Goal: Information Seeking & Learning: Learn about a topic

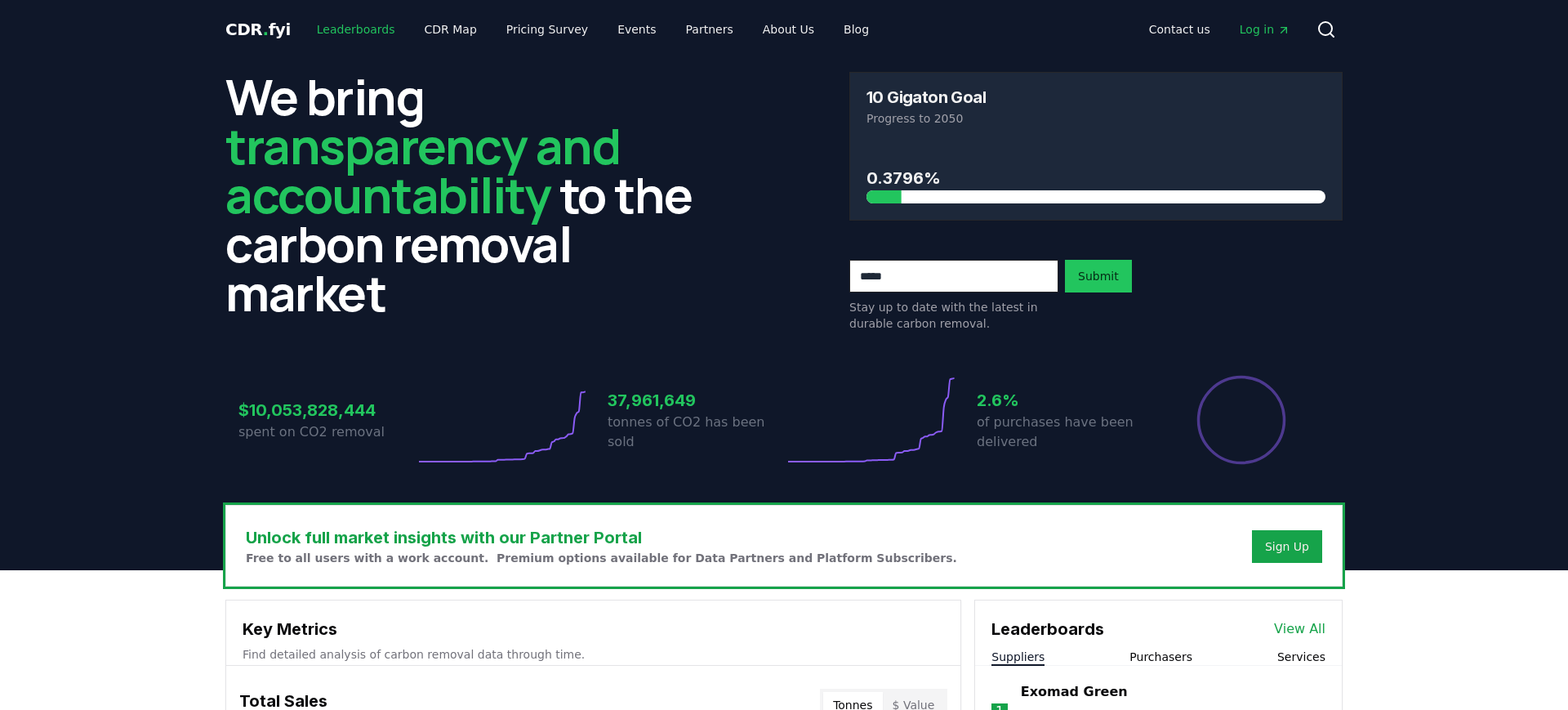
click at [361, 35] on link "Leaderboards" at bounding box center [355, 30] width 104 height 30
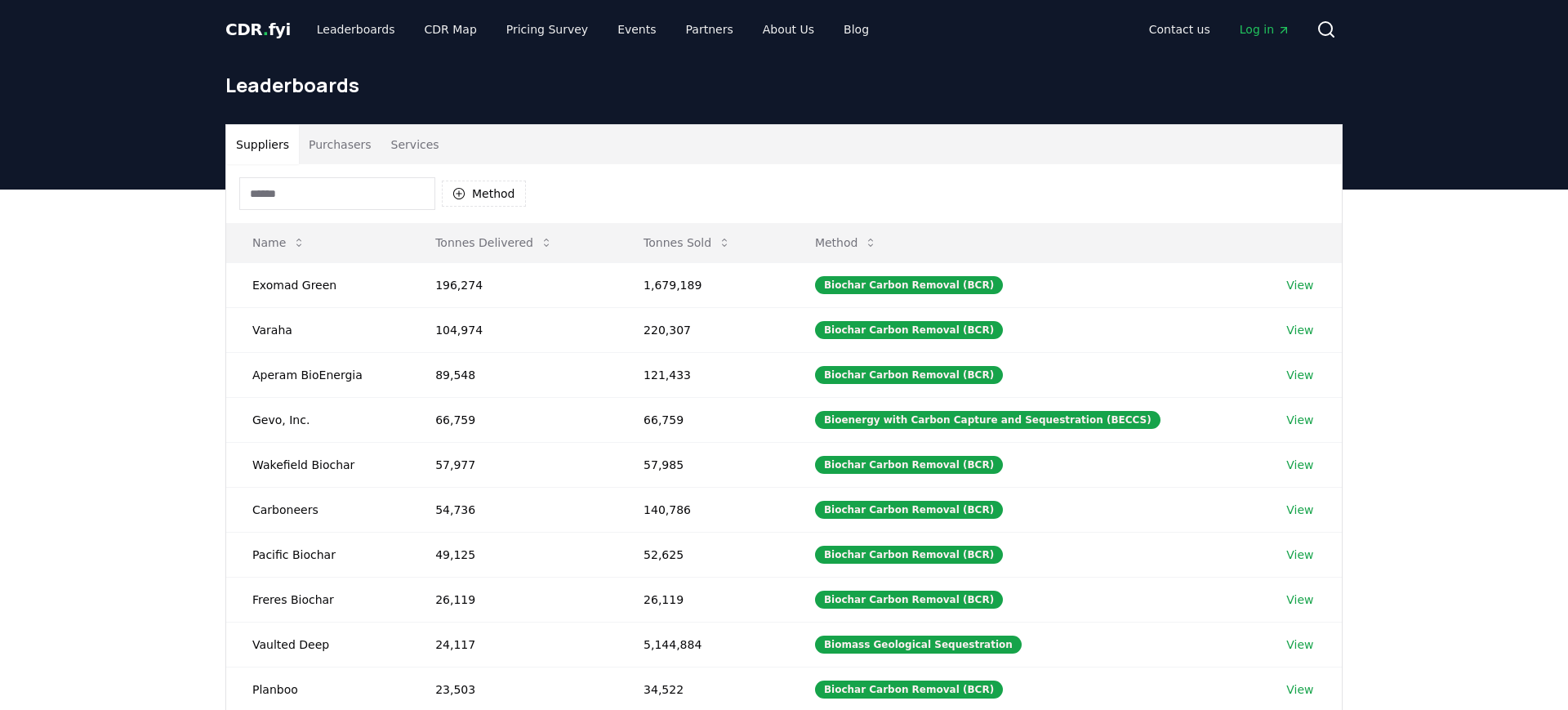
click at [1281, 26] on icon "Main" at bounding box center [1283, 30] width 13 height 13
click at [340, 145] on button "Purchasers" at bounding box center [339, 145] width 82 height 40
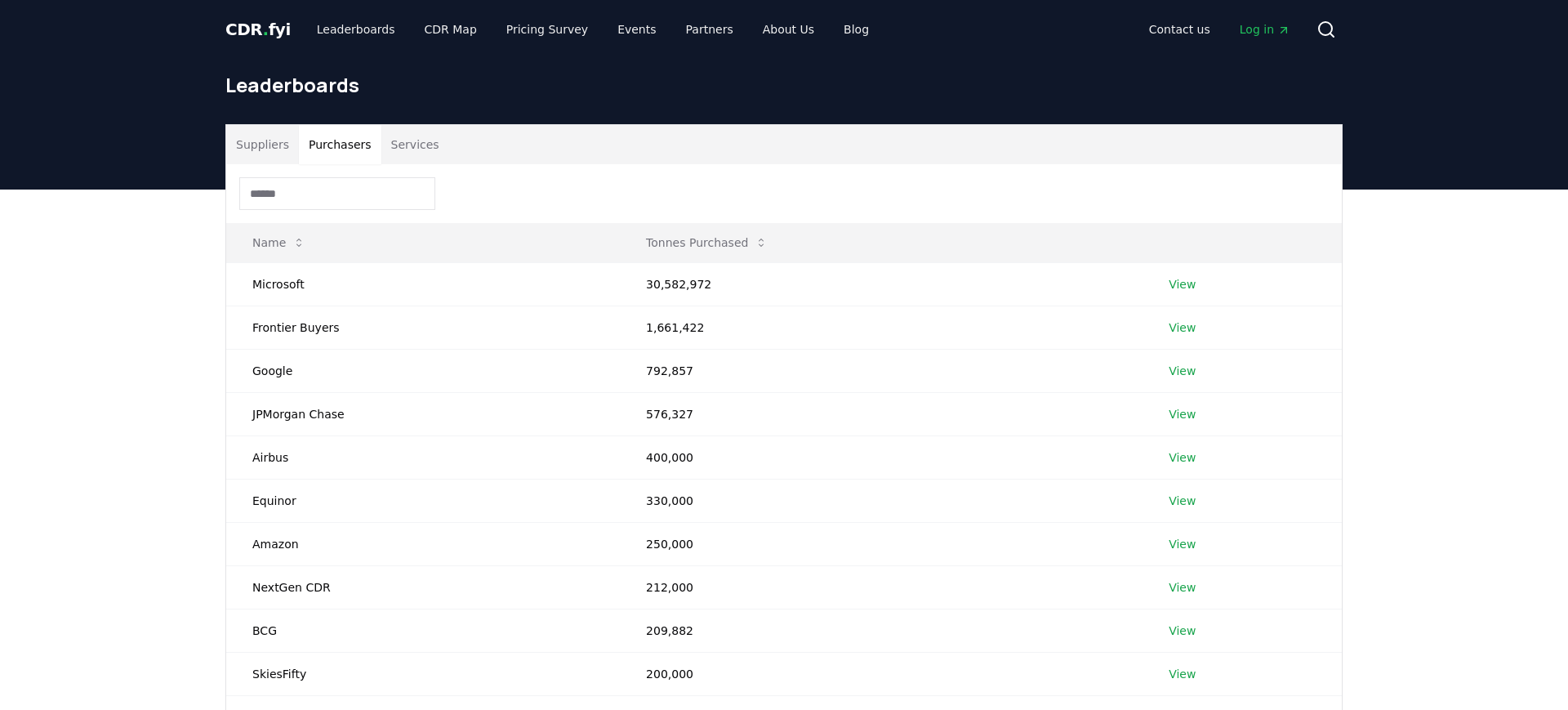
click at [318, 188] on input at bounding box center [337, 194] width 196 height 33
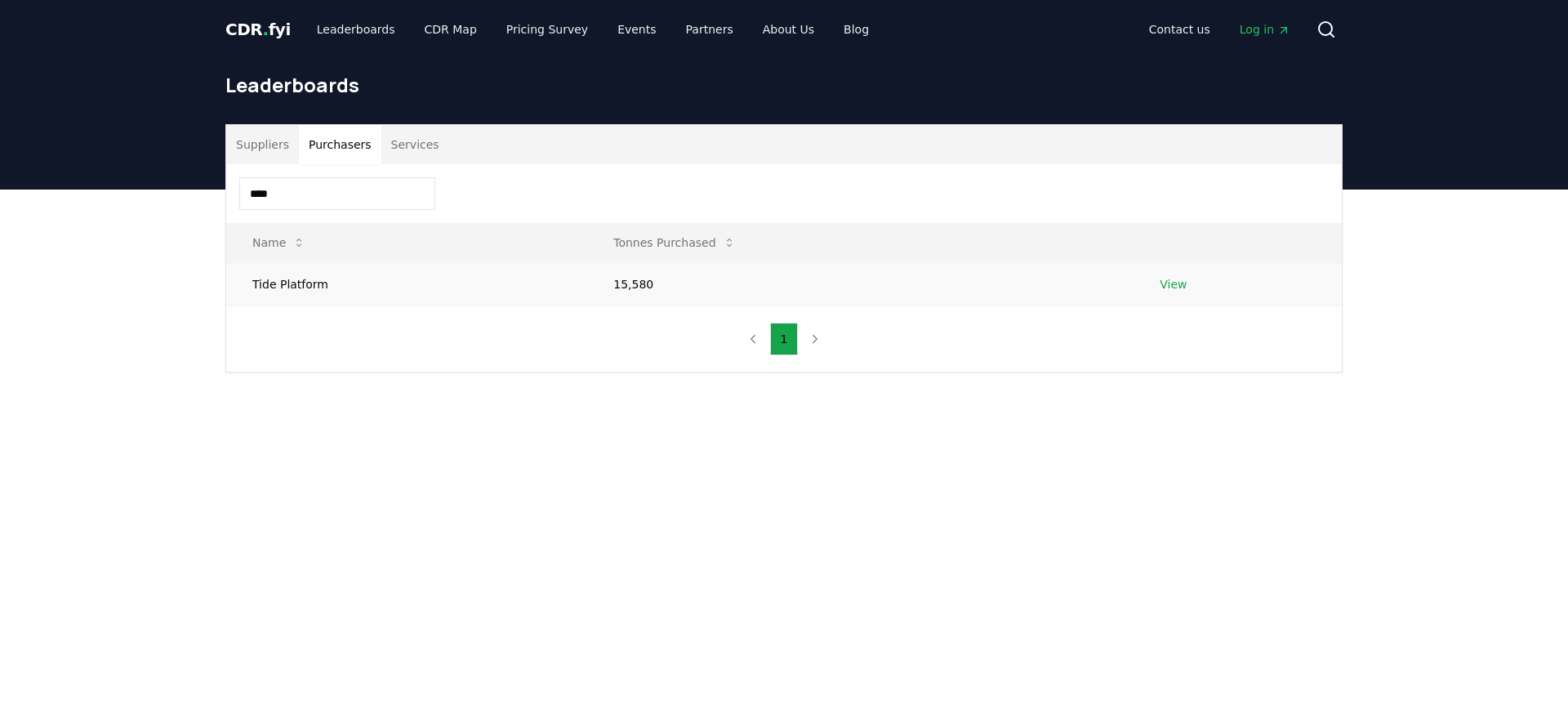
type input "****"
click at [303, 293] on td "Tide Platform" at bounding box center [407, 284] width 361 height 44
click at [1179, 284] on link "View" at bounding box center [1173, 284] width 27 height 16
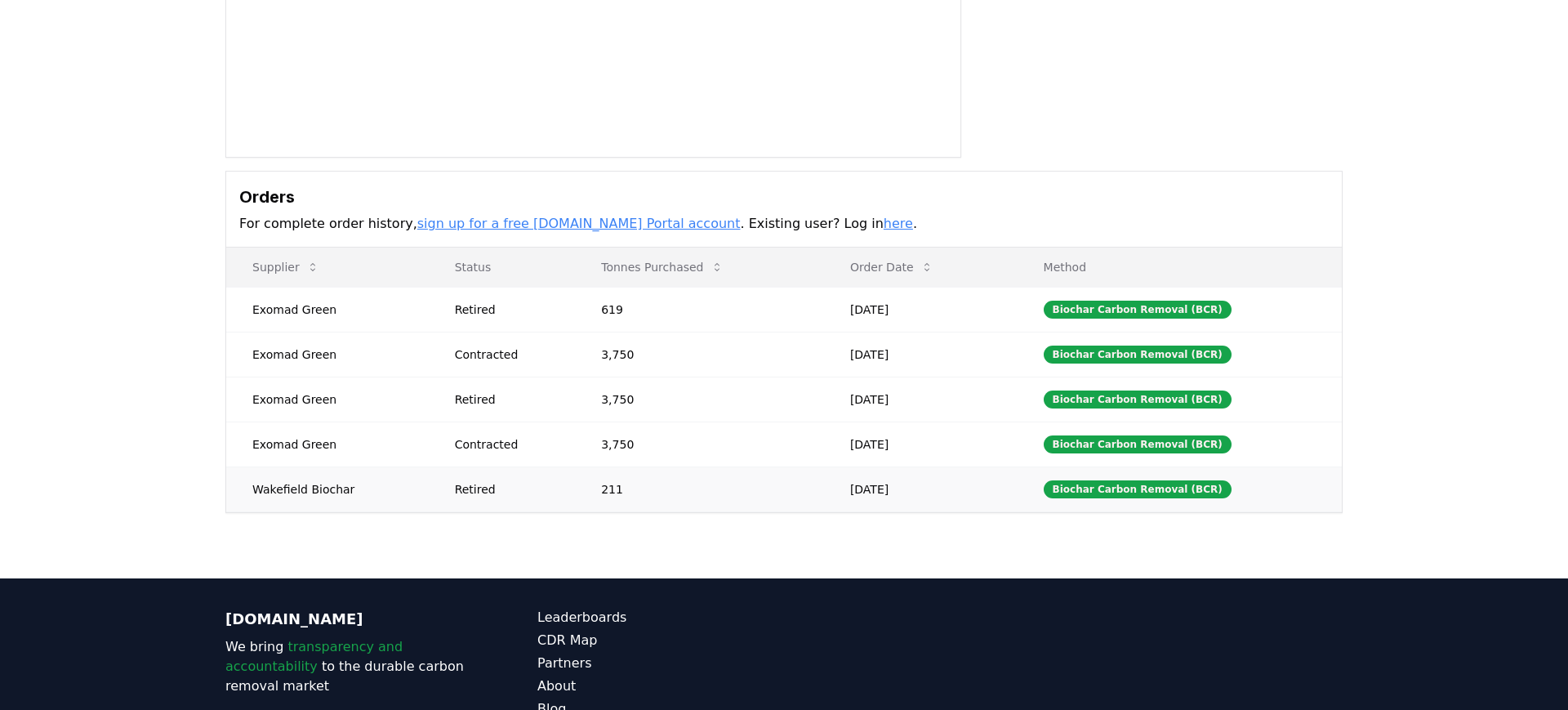
scroll to position [317, 0]
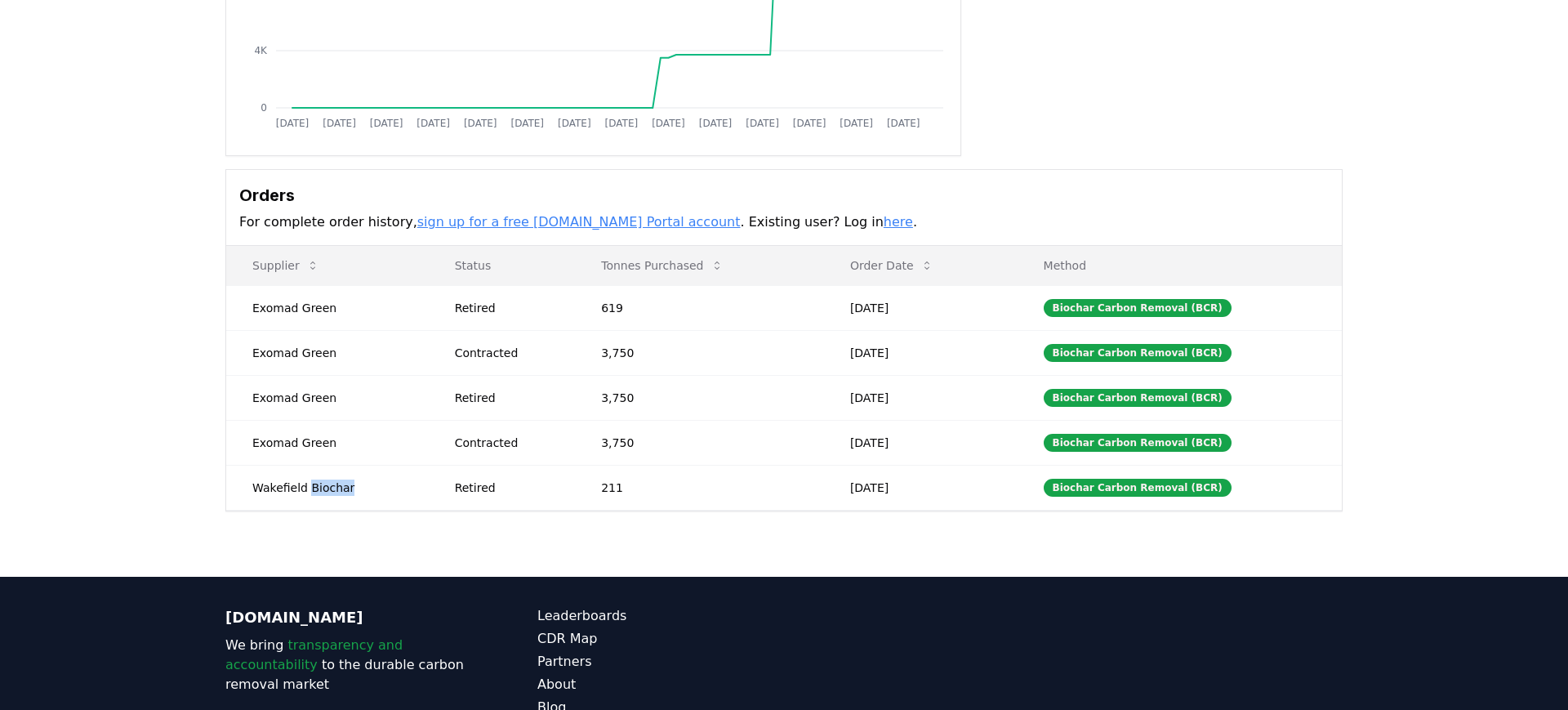
click at [324, 492] on td "Wakefield Biochar" at bounding box center [327, 487] width 202 height 45
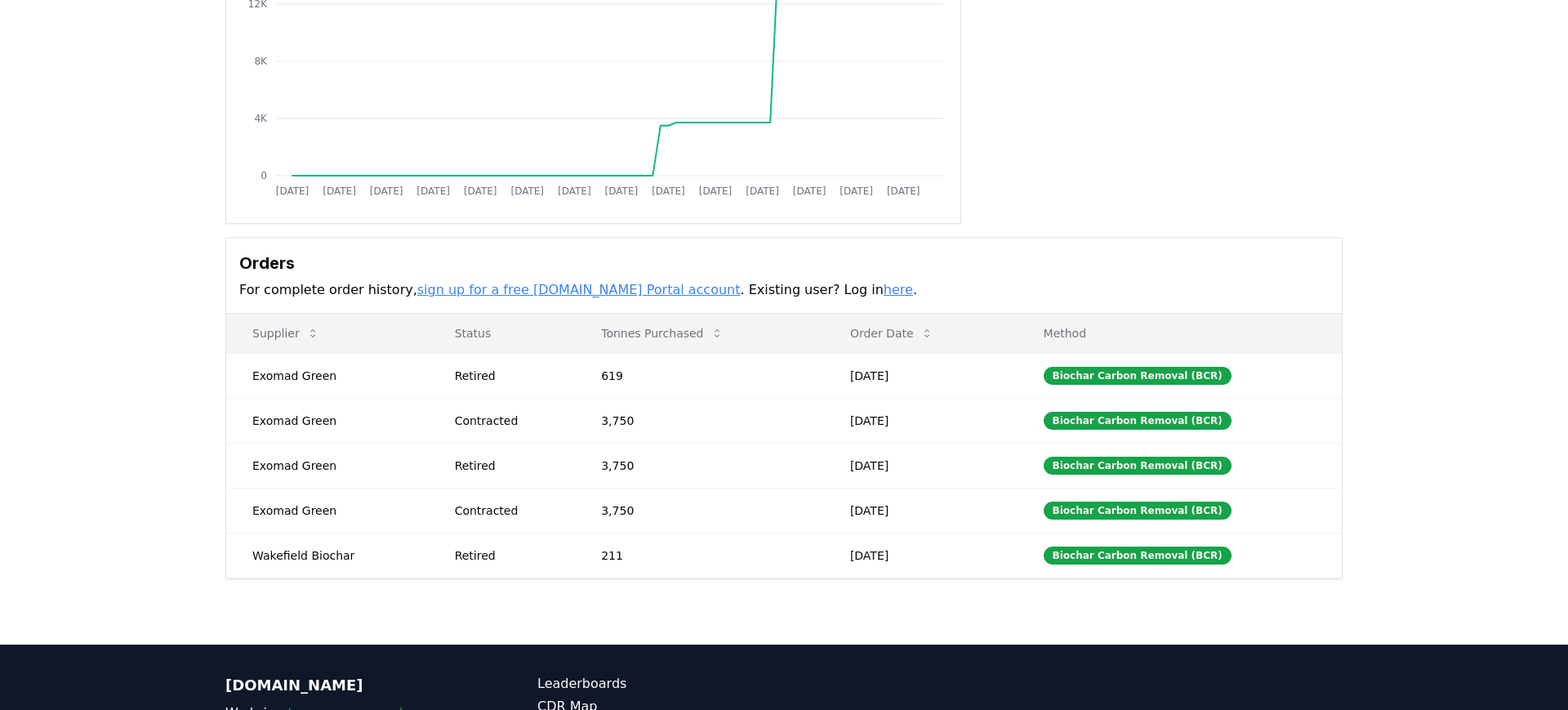
scroll to position [0, 0]
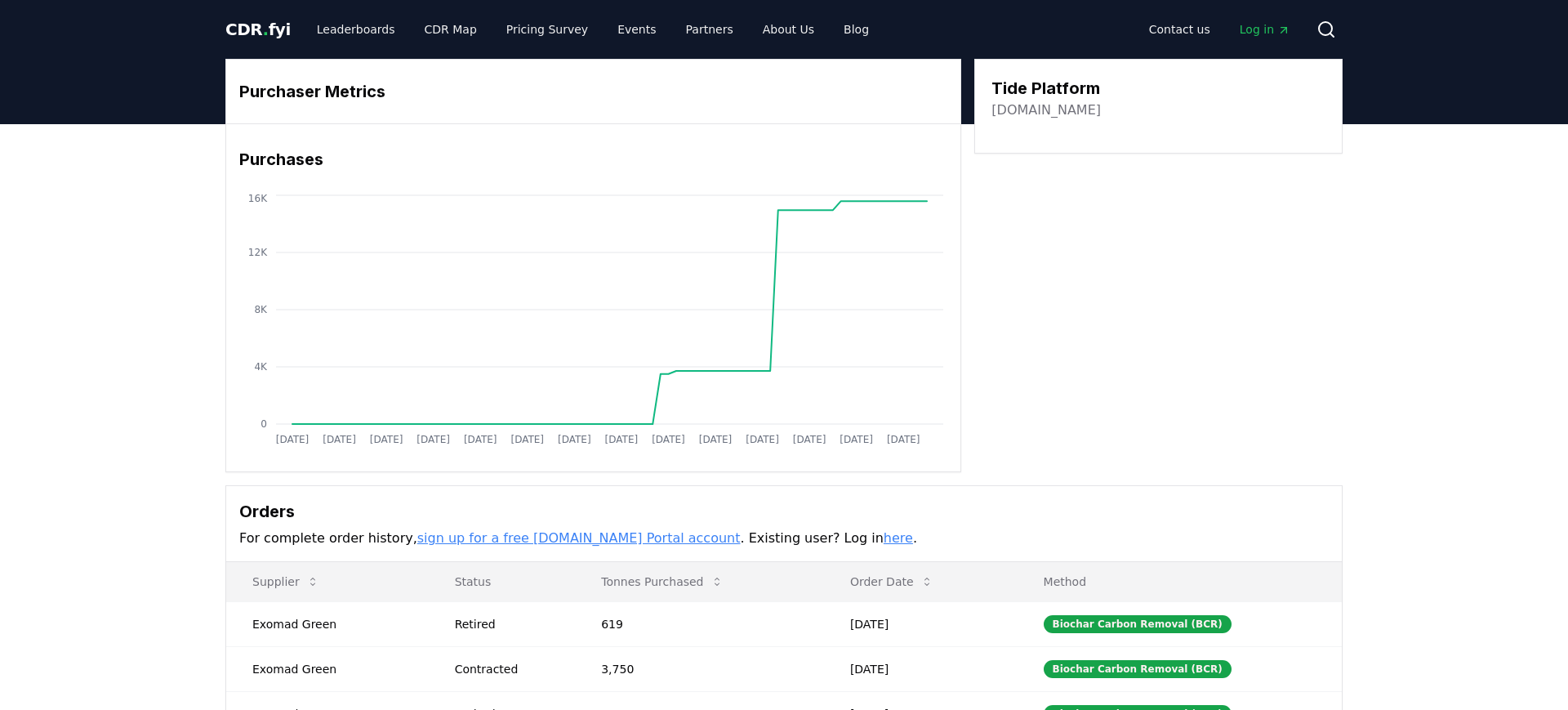
click at [1009, 113] on link "tide.co" at bounding box center [1046, 110] width 109 height 20
click at [0, 0] on div "CDR . fyi Leaderboards CDR Map Pricing Survey Events Partners About Us Blog Con…" at bounding box center [784, 577] width 1568 height 1155
click at [1162, 272] on div "Purchaser Metrics Purchases Jan 2019 Jul 2019 Jan 2020 Jul 2020 Jan 2021 Jul 20…" at bounding box center [784, 265] width 1117 height 413
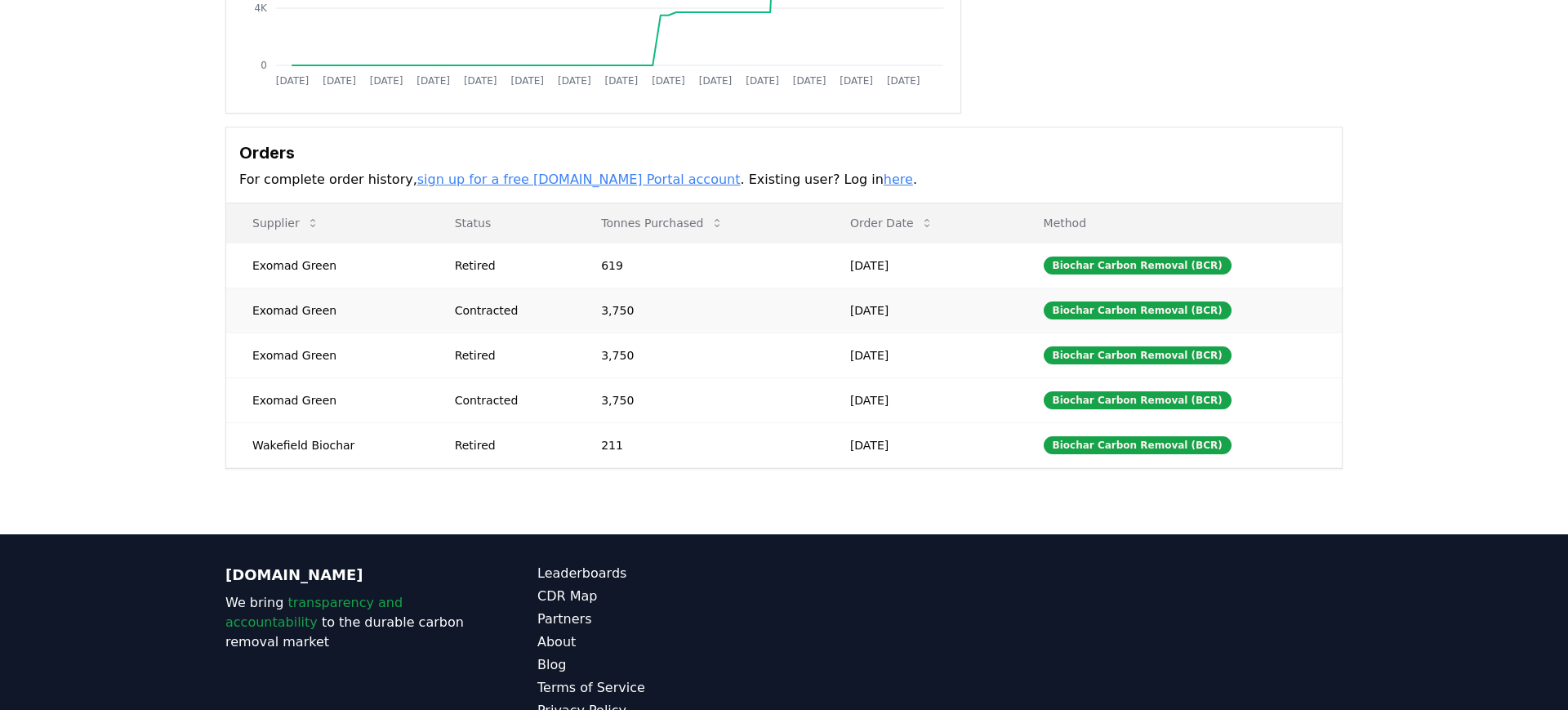
scroll to position [357, 0]
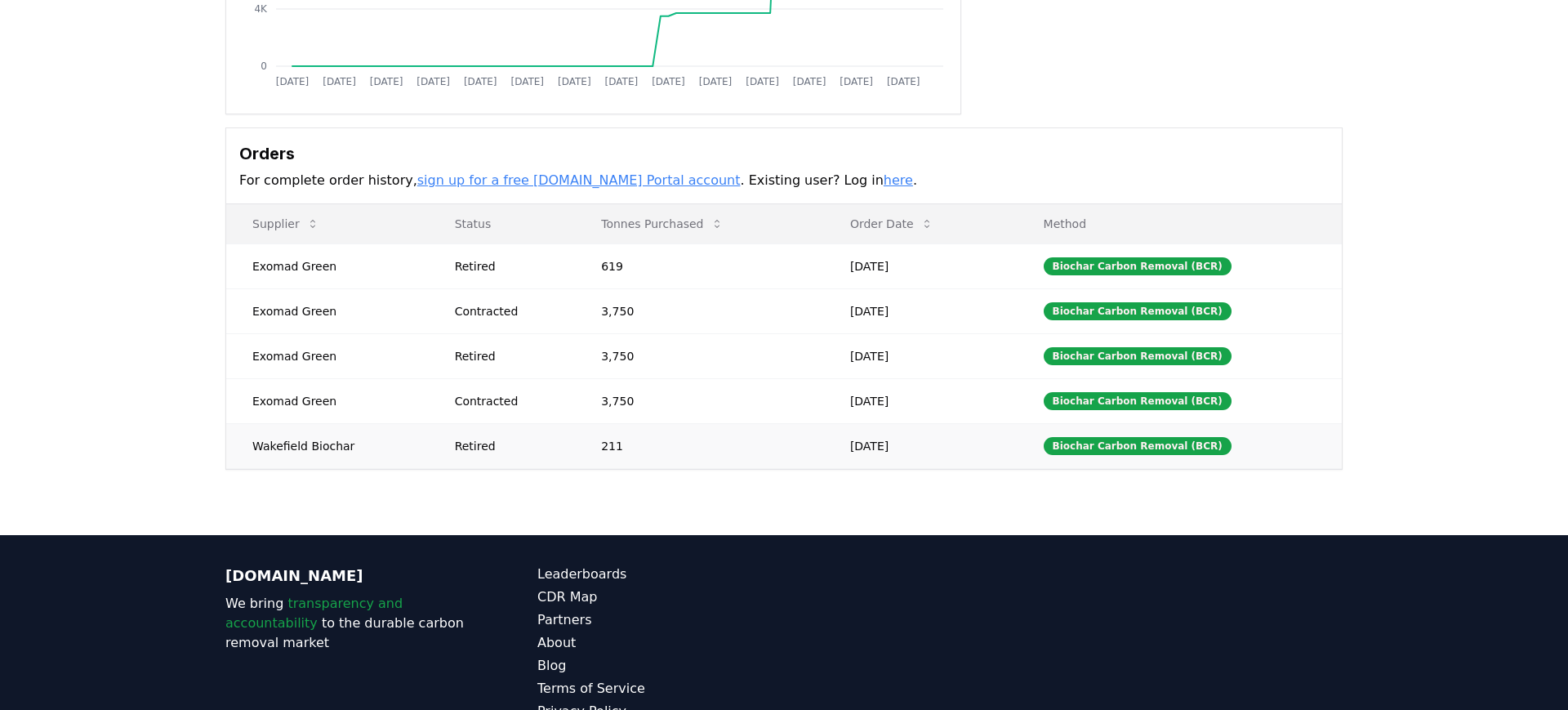
click at [612, 441] on td "211" at bounding box center [699, 445] width 249 height 45
click at [928, 451] on td "Feb 27, 2023" at bounding box center [920, 445] width 194 height 45
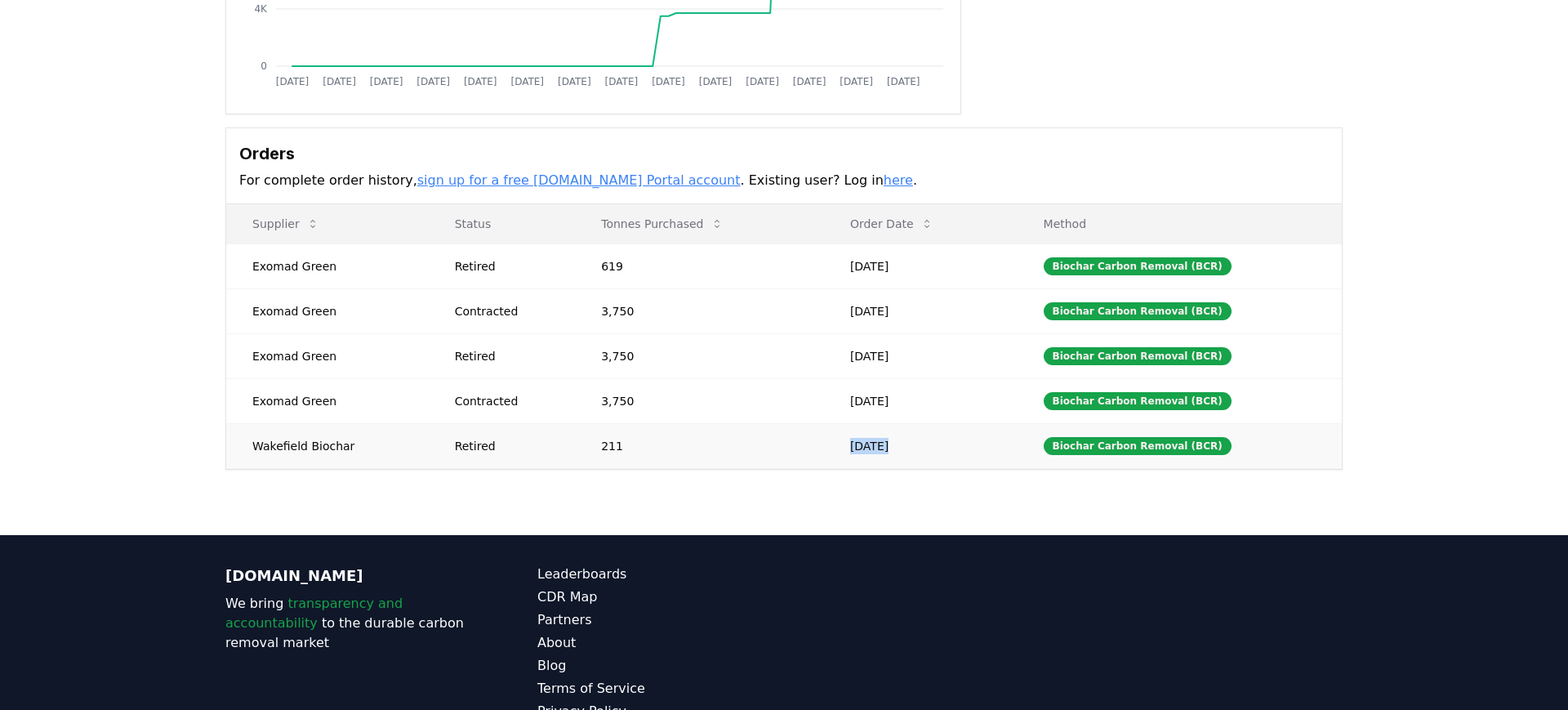
click at [928, 451] on td "Feb 27, 2023" at bounding box center [920, 445] width 194 height 45
click at [943, 384] on td "Mar 06, 2024" at bounding box center [920, 400] width 194 height 45
click at [943, 385] on td "Mar 06, 2024" at bounding box center [920, 400] width 194 height 45
click at [954, 259] on td "Nov 28, 2024" at bounding box center [920, 265] width 194 height 45
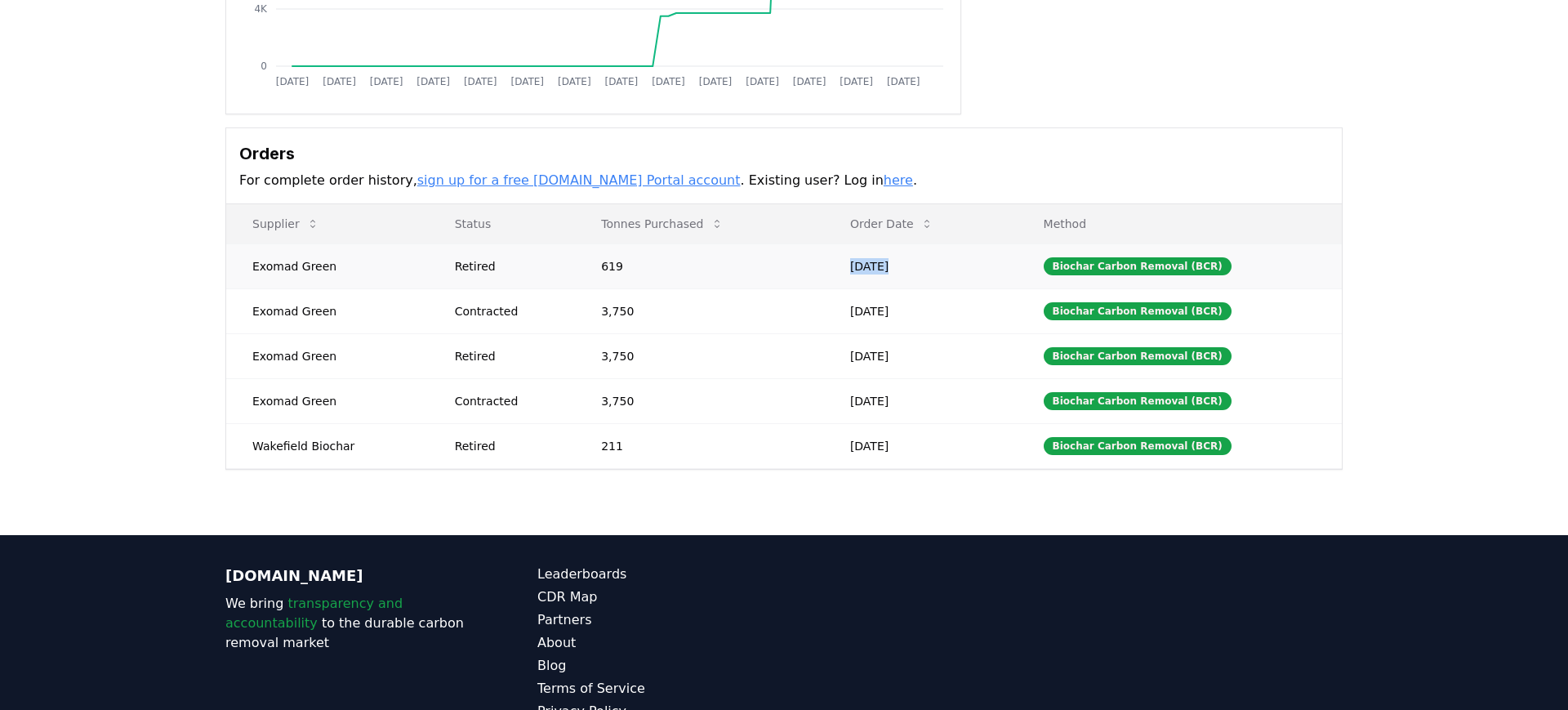
click at [954, 259] on td "Nov 28, 2024" at bounding box center [920, 265] width 194 height 45
click at [1066, 221] on p "Method" at bounding box center [1180, 223] width 298 height 16
click at [686, 228] on button "Tonnes Purchased" at bounding box center [662, 223] width 148 height 33
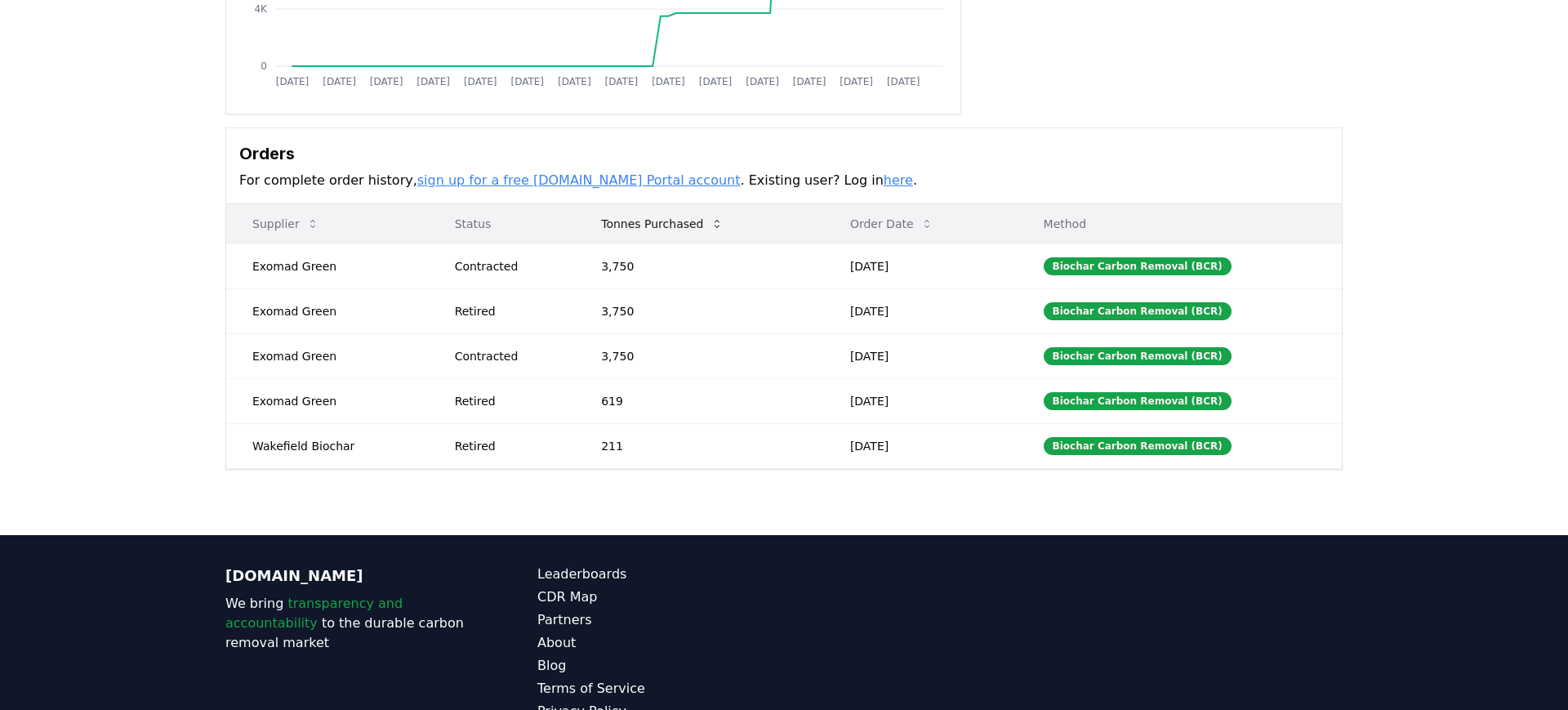
click at [686, 228] on button "Tonnes Purchased" at bounding box center [662, 223] width 148 height 33
click at [477, 224] on p "Status" at bounding box center [502, 223] width 121 height 16
